Goal: Information Seeking & Learning: Compare options

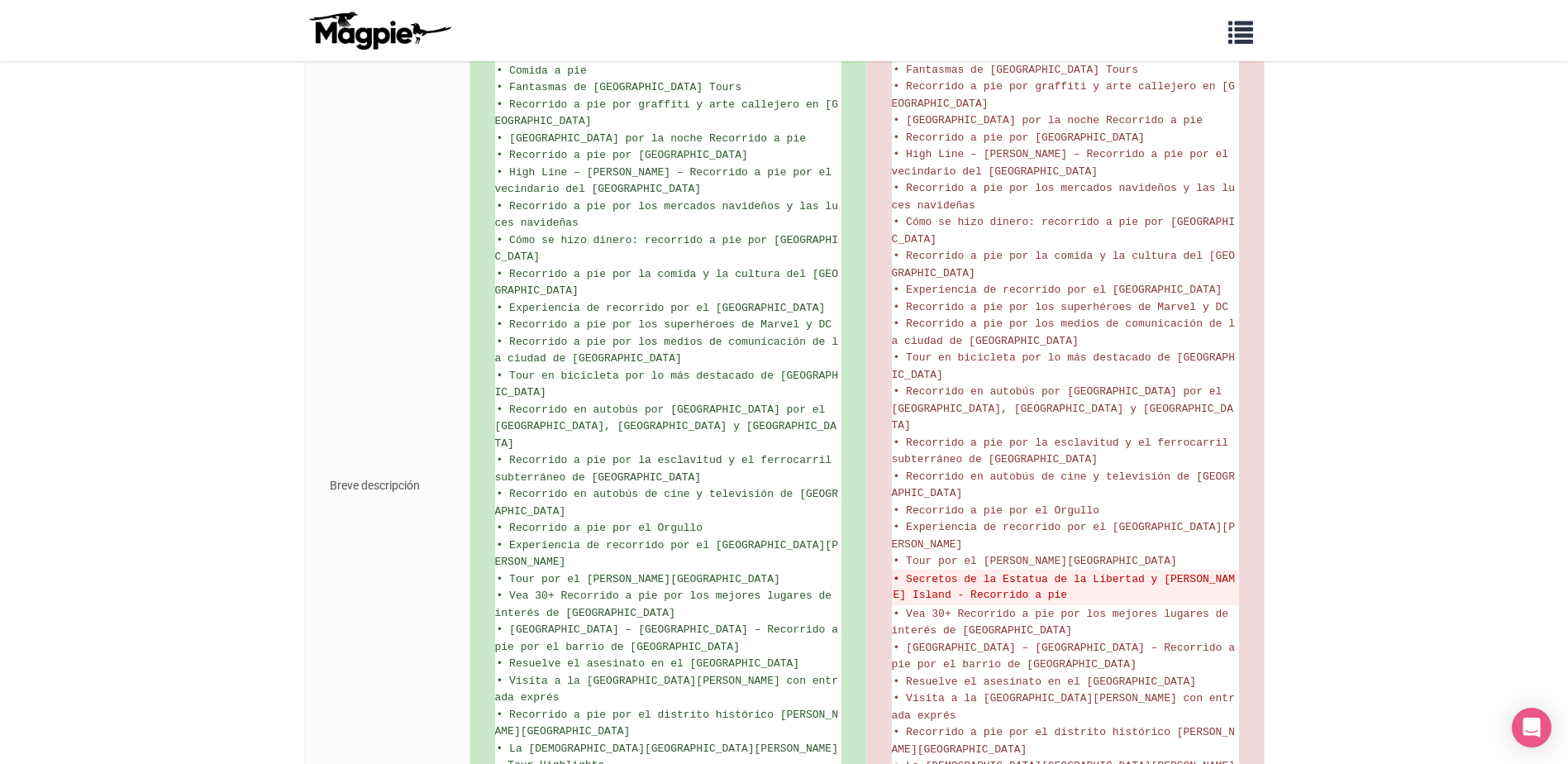
scroll to position [1688, 0]
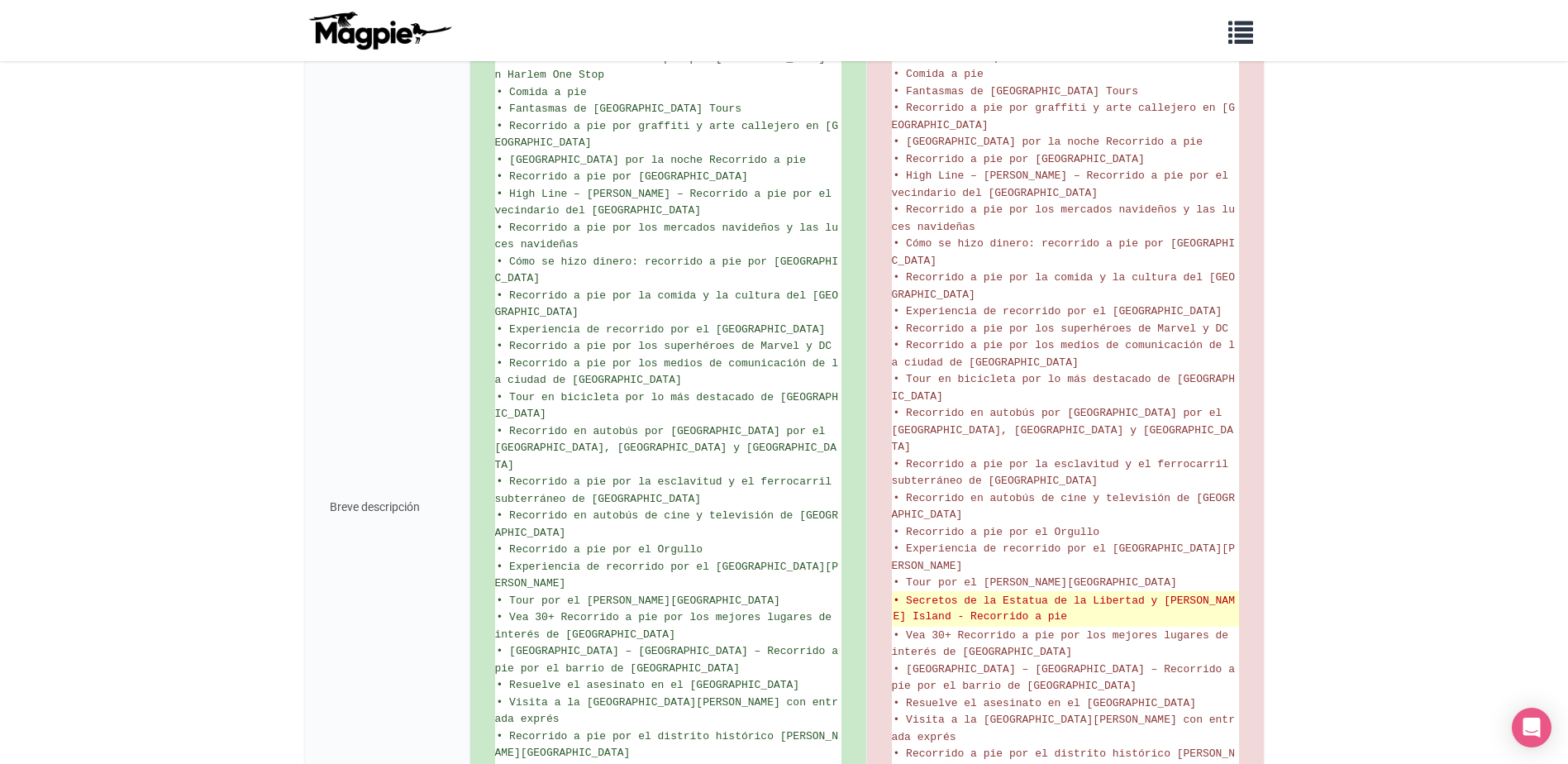
click at [908, 593] on del "• Secretos de la Estatua de la Libertad y Ellis Island - Recorrido a pie" at bounding box center [1066, 609] width 344 height 33
copy ul "Secretos de la Estatua de la Libertad y Ellis Island - Recorrido a pie"
drag, startPoint x: 908, startPoint y: 531, endPoint x: 1025, endPoint y: 548, distance: 118.2
click at [1025, 593] on del "• Secretos de la Estatua de la Libertad y Ellis Island - Recorrido a pie" at bounding box center [1066, 609] width 344 height 33
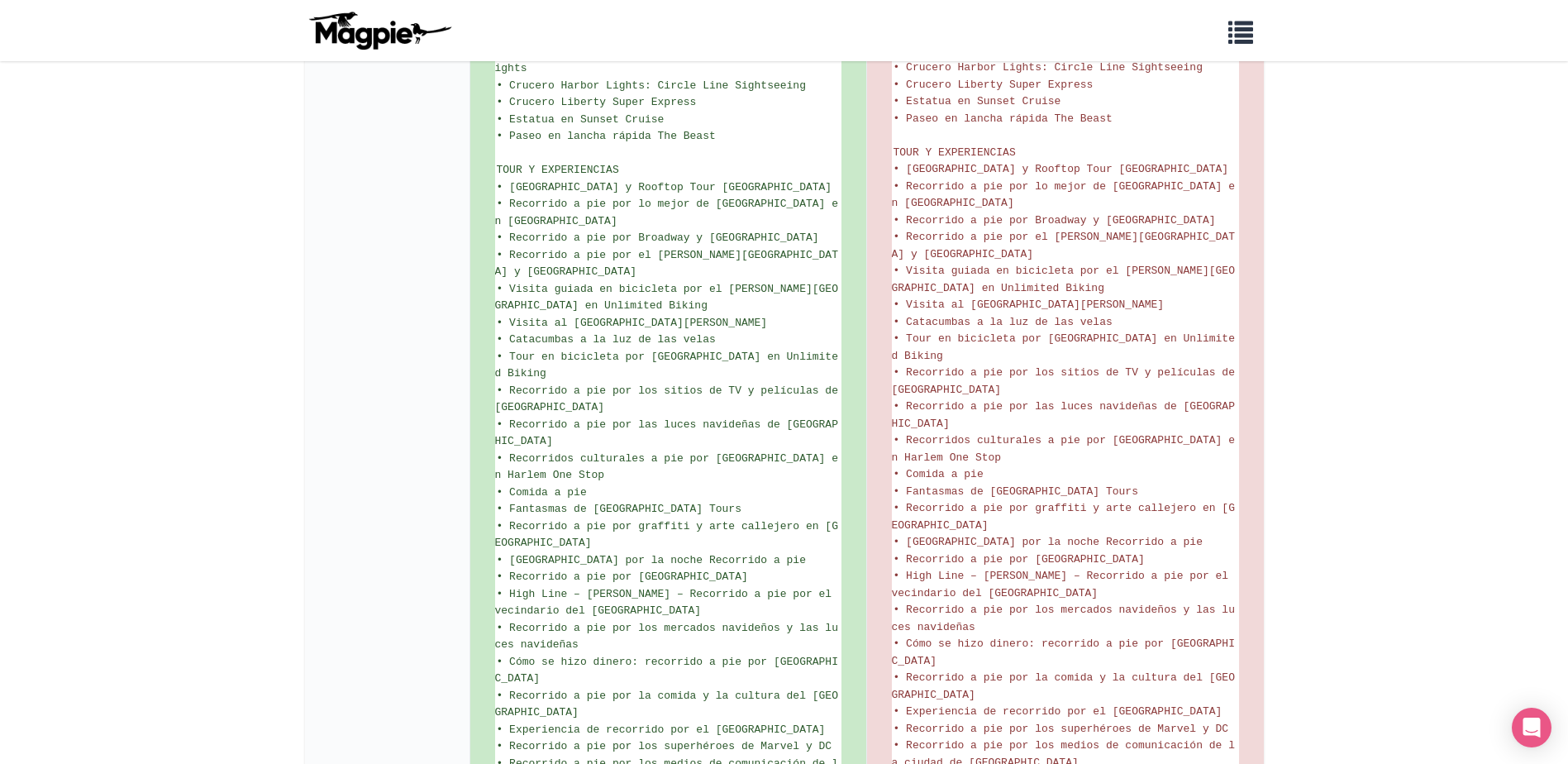
scroll to position [1027, 0]
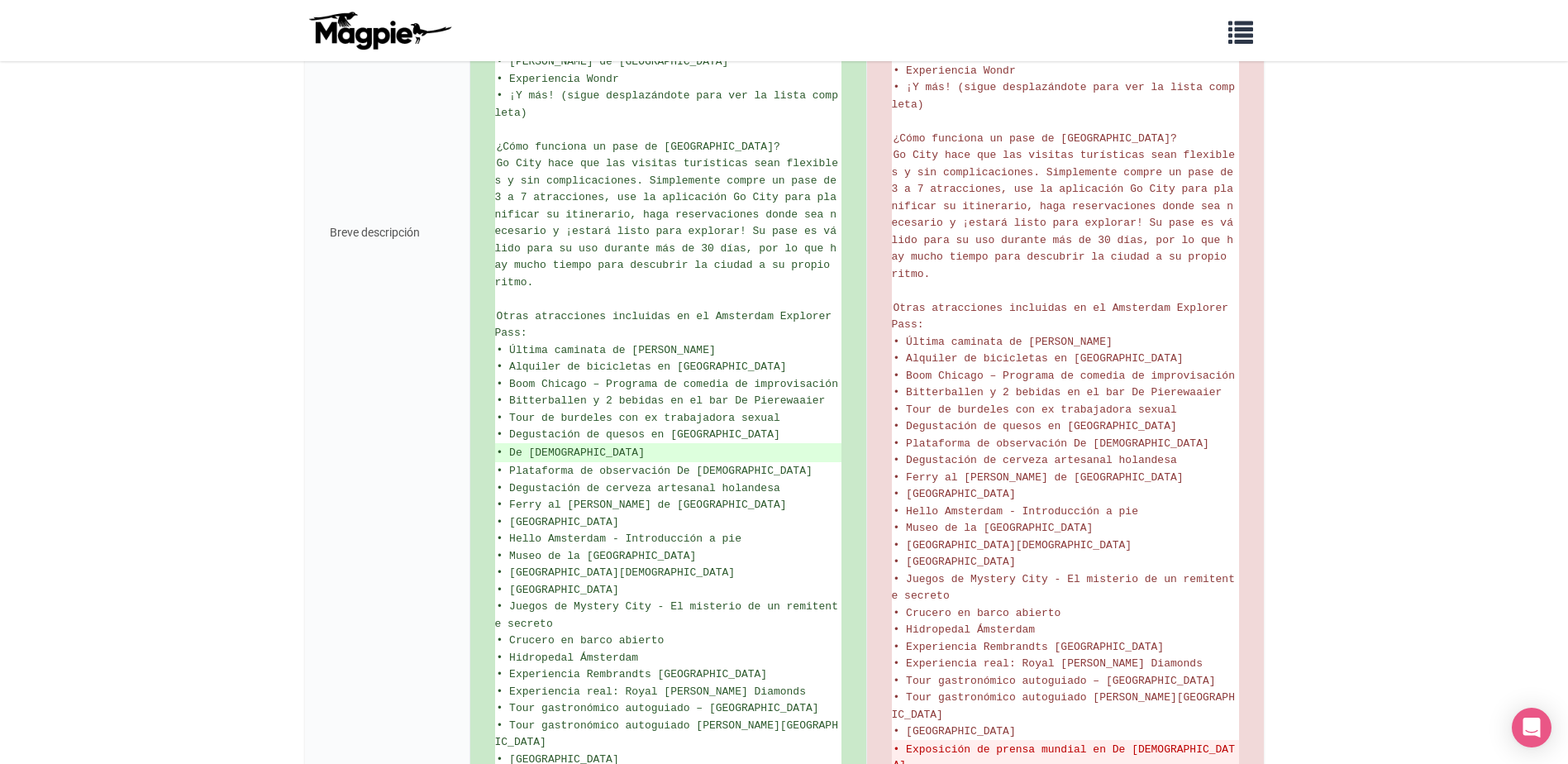
scroll to position [958, 0]
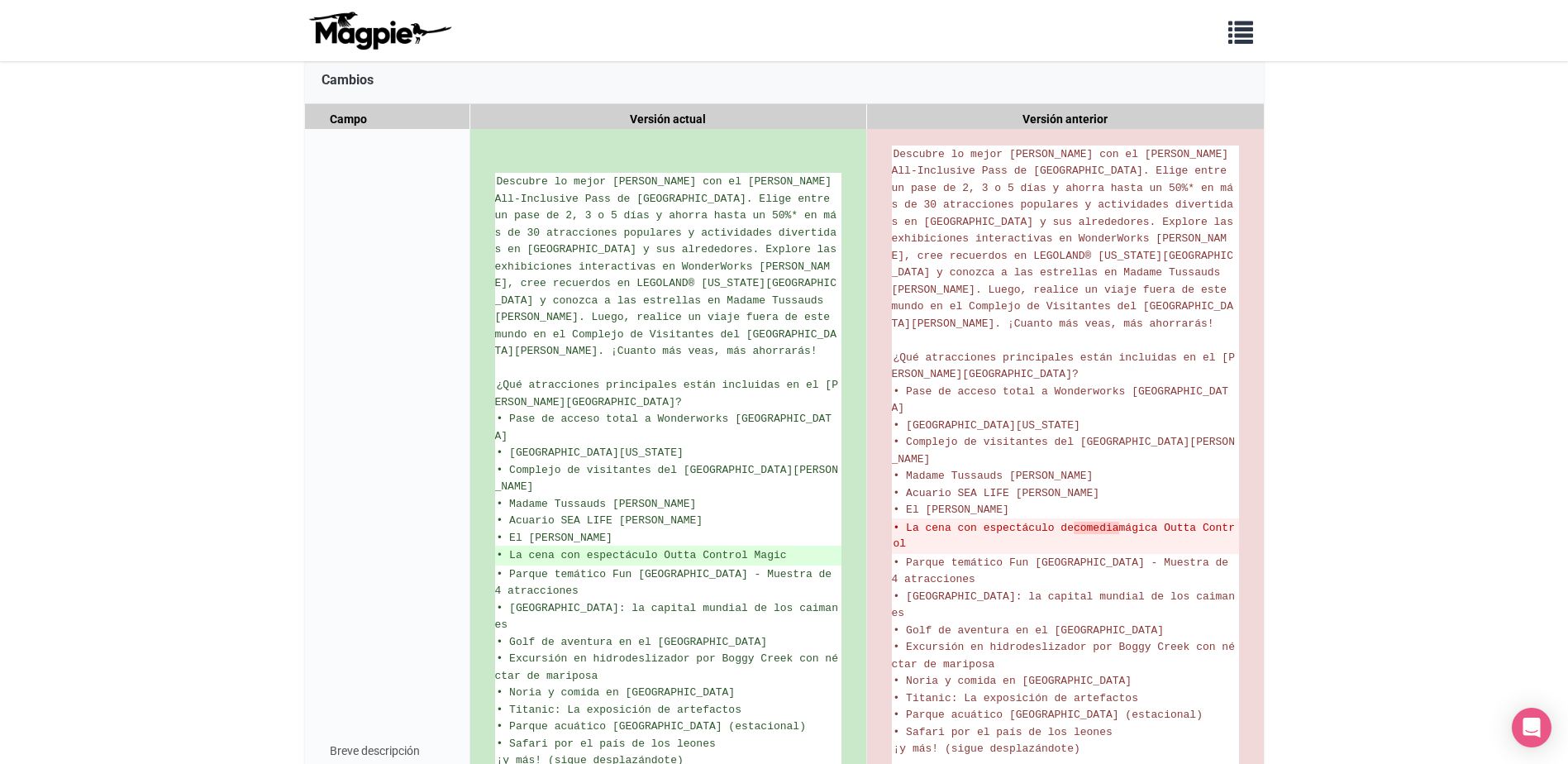
scroll to position [199, 0]
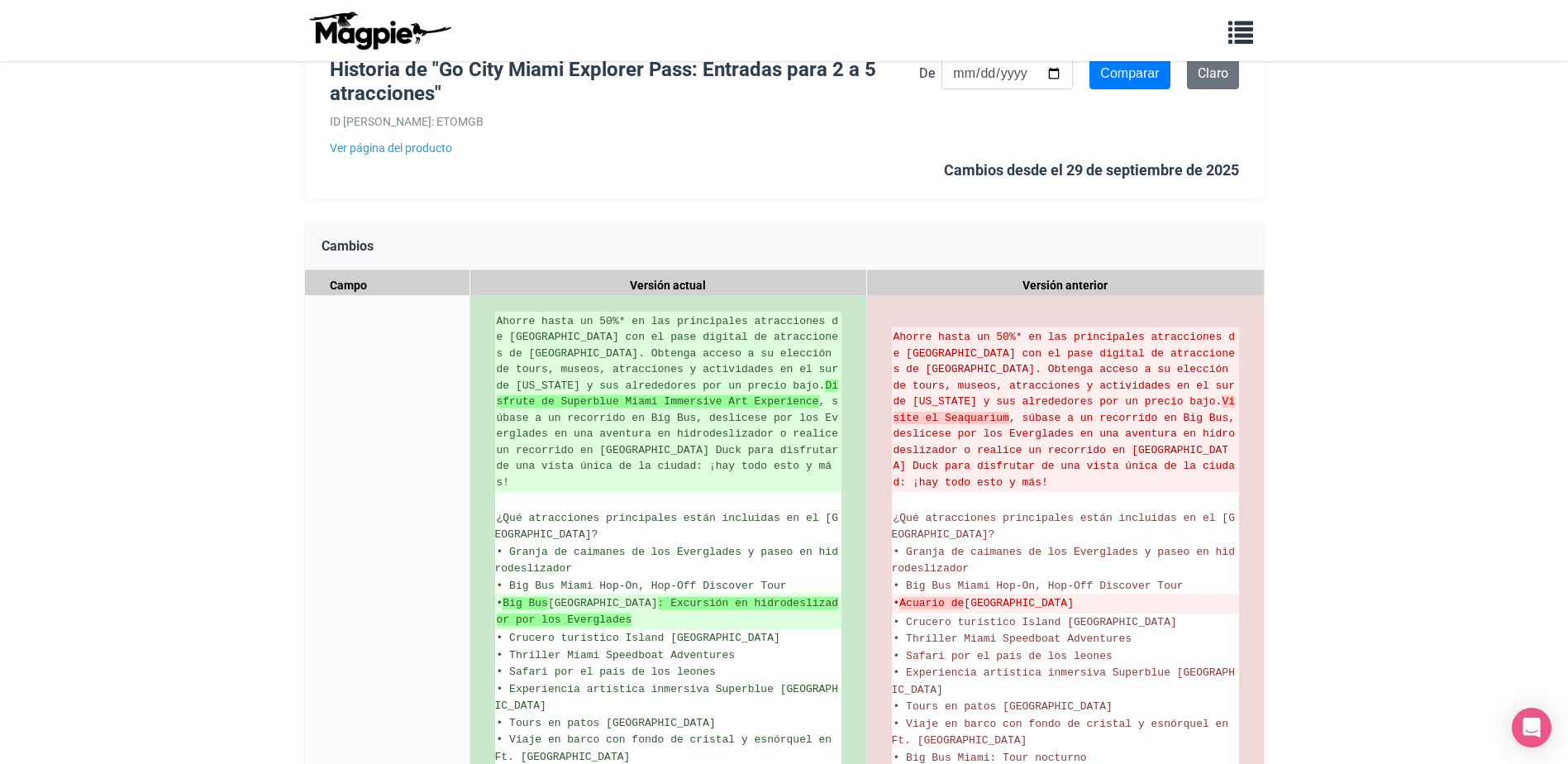
scroll to position [33, 0]
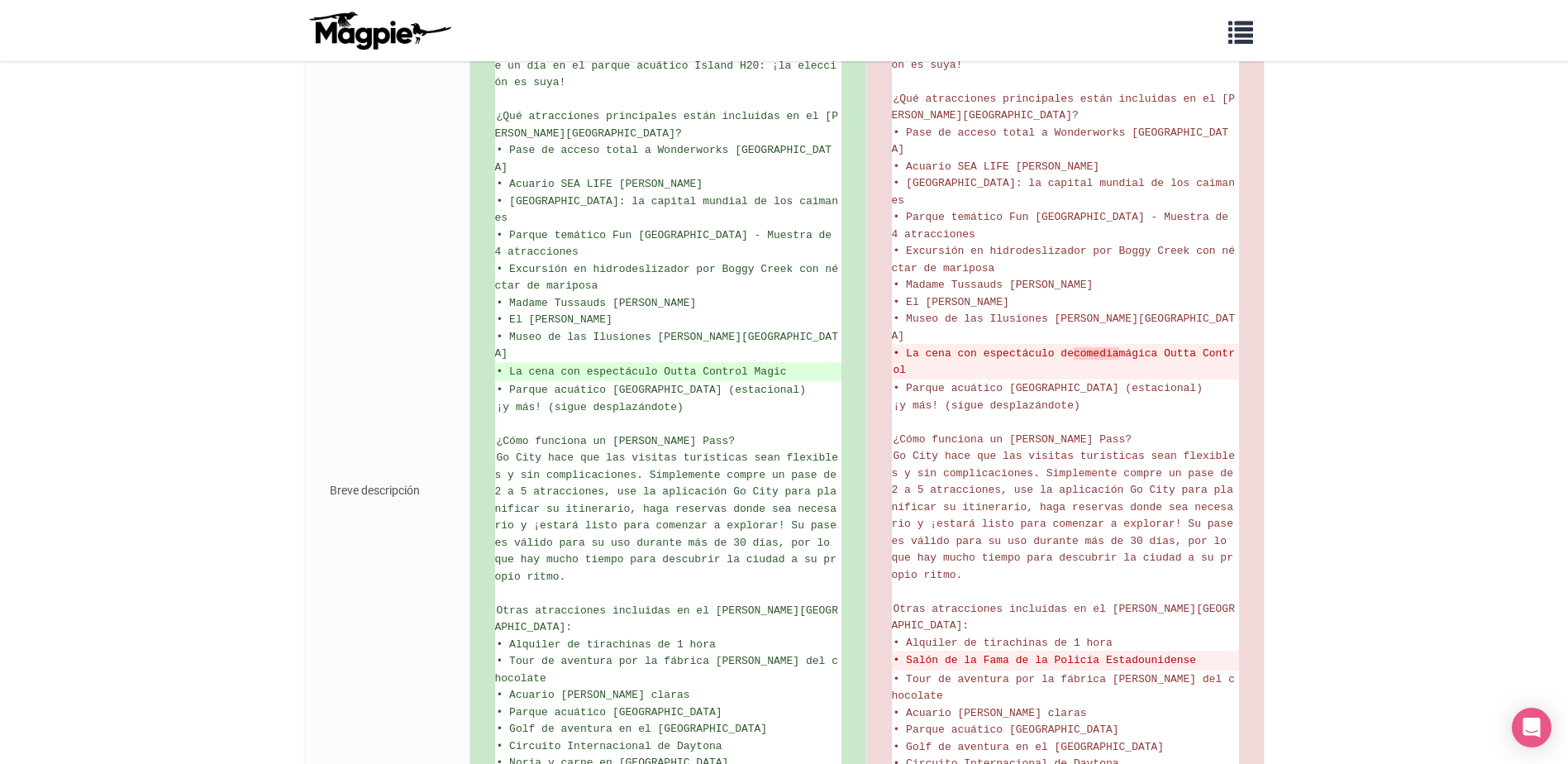
scroll to position [610, 0]
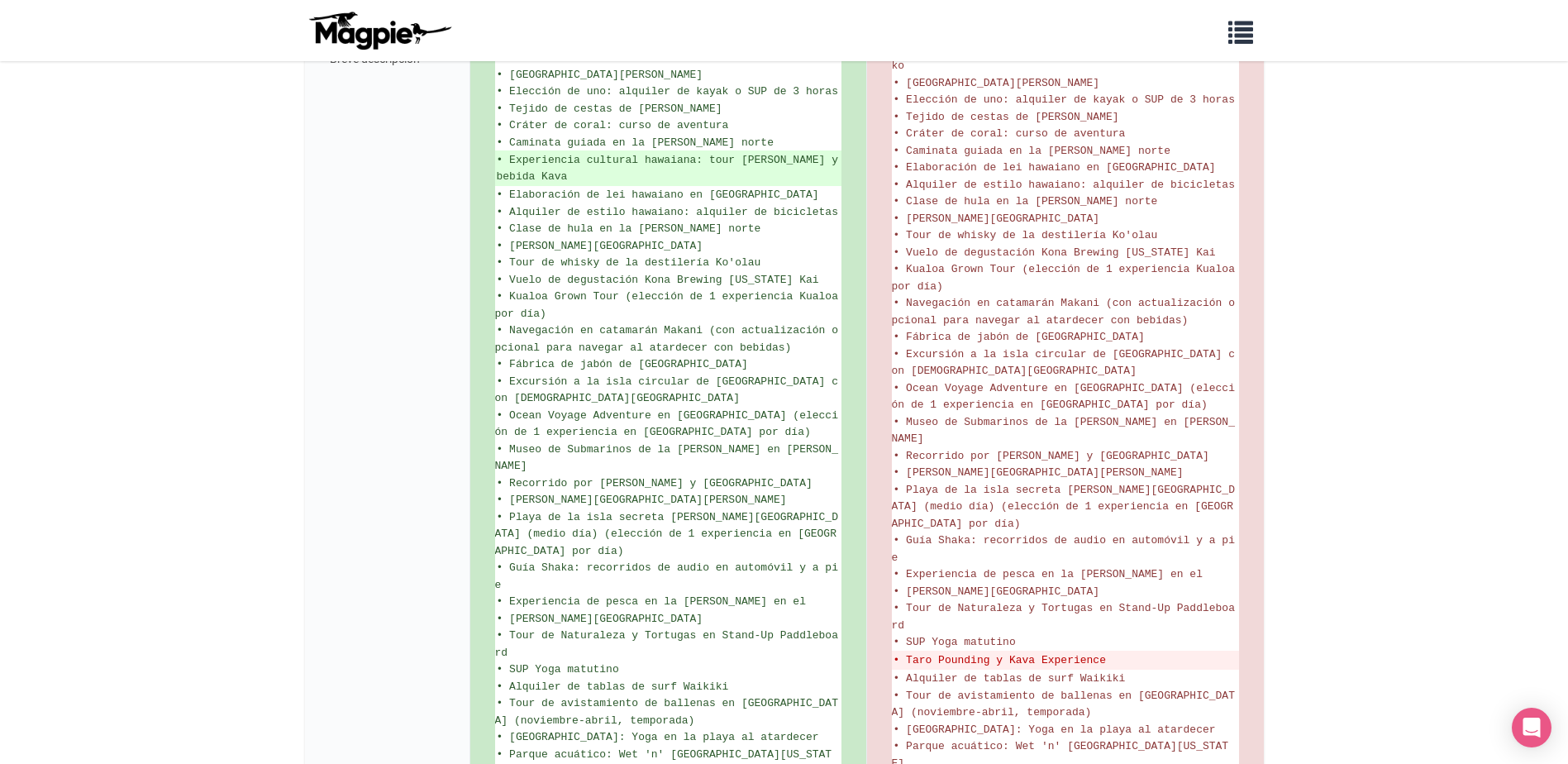
scroll to position [1212, 0]
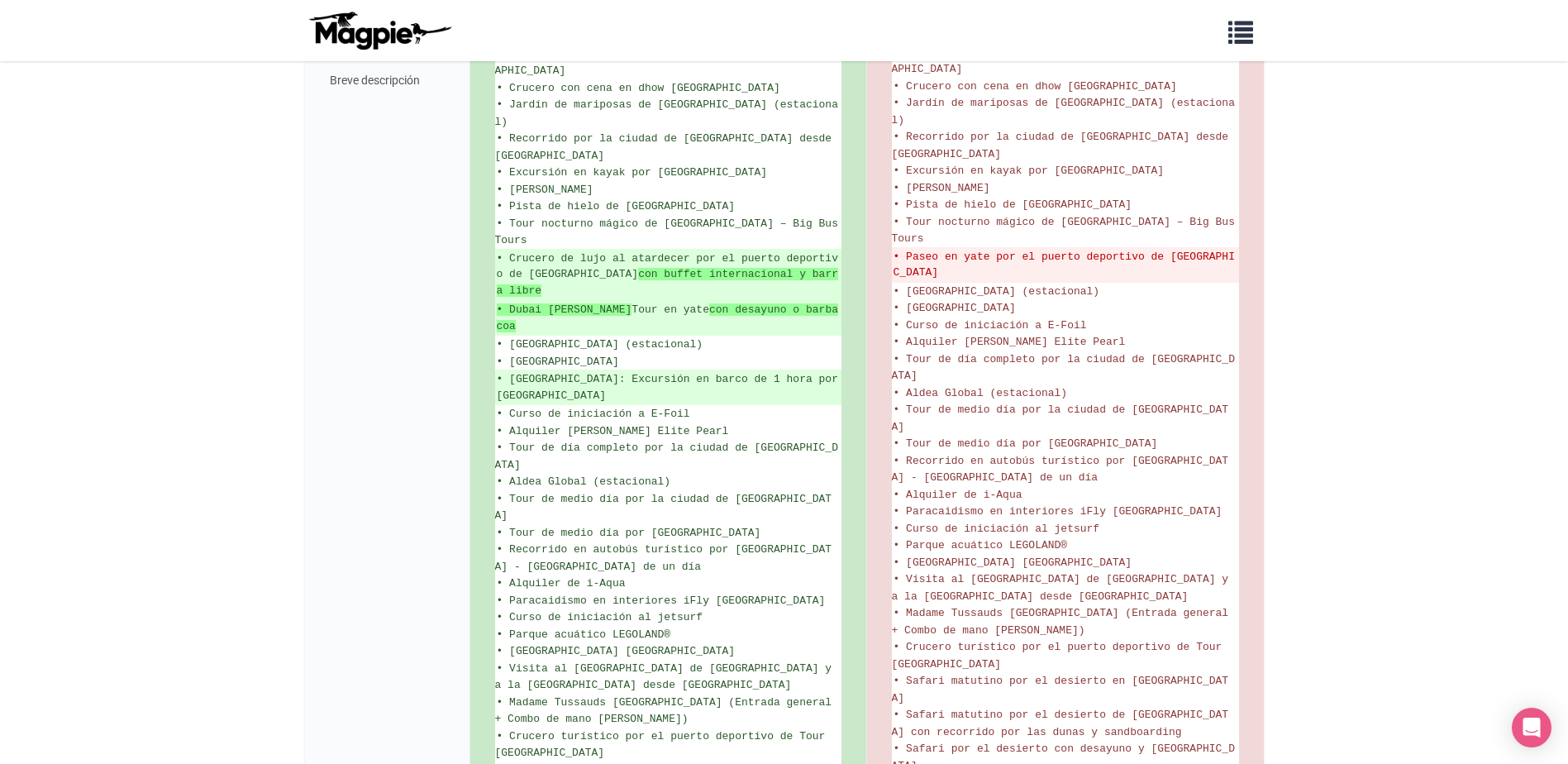
scroll to position [1423, 0]
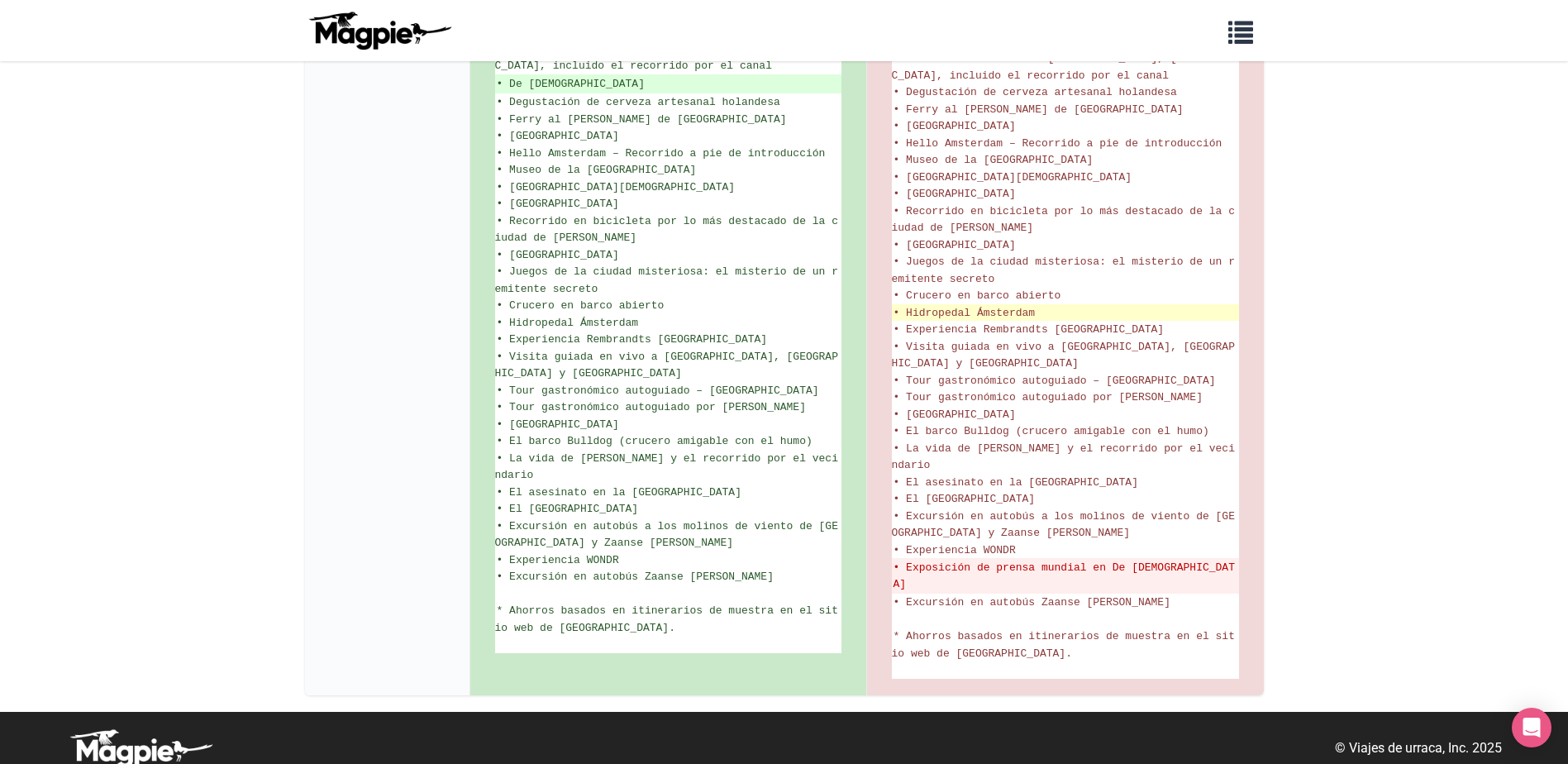
scroll to position [1197, 0]
